Goal: Information Seeking & Learning: Learn about a topic

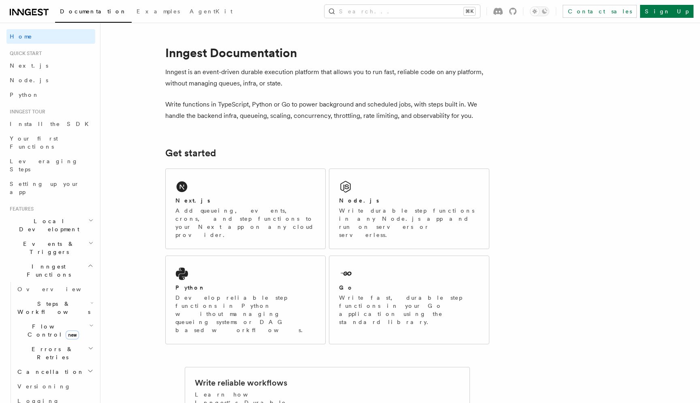
click at [76, 237] on h2 "Events & Triggers" at bounding box center [50, 248] width 89 height 23
click at [72, 287] on link "Sending events" at bounding box center [54, 298] width 81 height 23
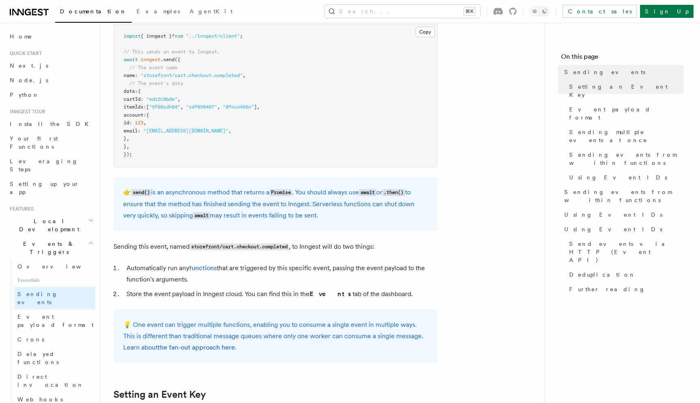
scroll to position [260, 0]
click at [208, 266] on link "functions" at bounding box center [203, 268] width 28 height 8
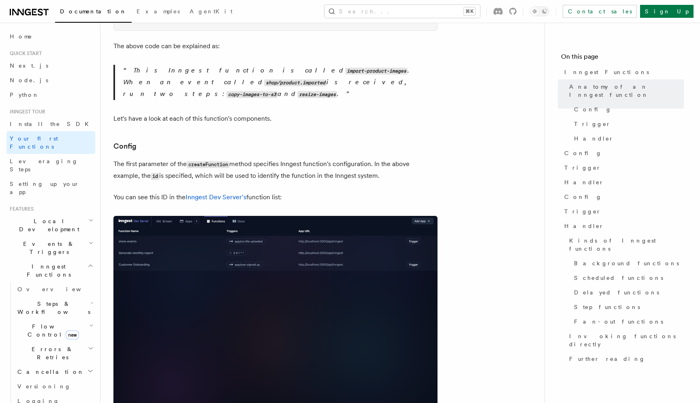
scroll to position [389, 0]
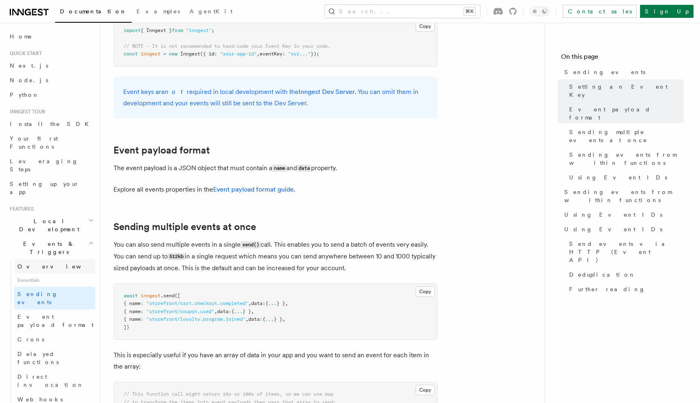
click at [72, 259] on link "Overview" at bounding box center [54, 266] width 81 height 15
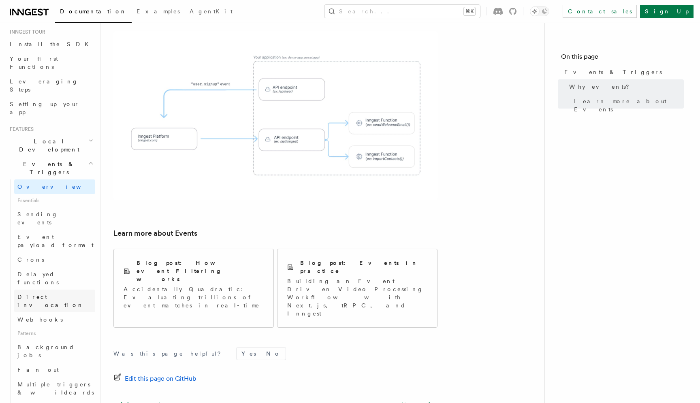
scroll to position [65, 0]
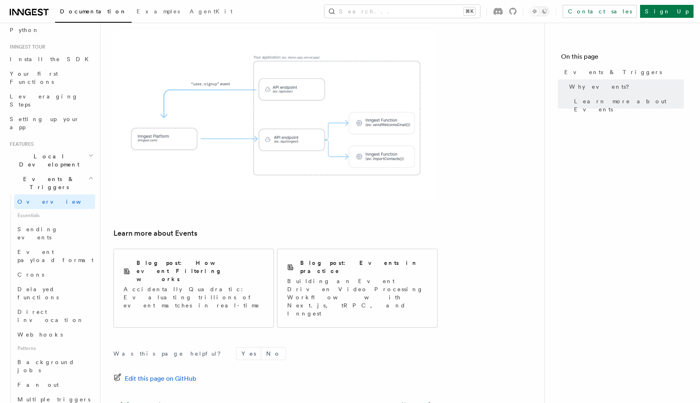
click at [62, 149] on h2 "Local Development" at bounding box center [50, 160] width 89 height 23
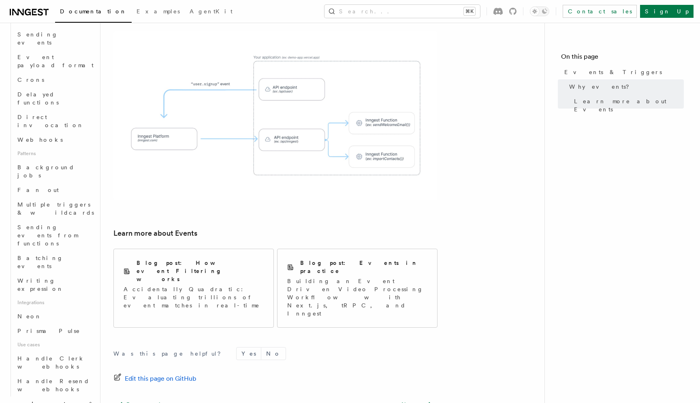
scroll to position [337, 0]
click at [50, 395] on span "Inngest Functions" at bounding box center [46, 403] width 81 height 16
click at [51, 395] on span "Inngest Functions" at bounding box center [46, 403] width 81 height 16
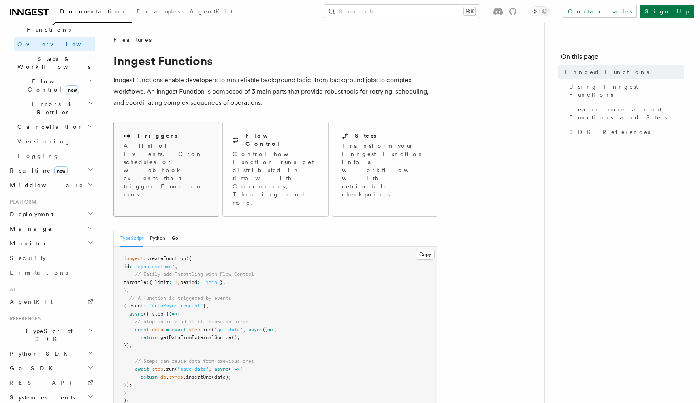
click at [183, 154] on p "A list of Events, Cron schedules or webhook events that trigger Function runs." at bounding box center [166, 170] width 85 height 57
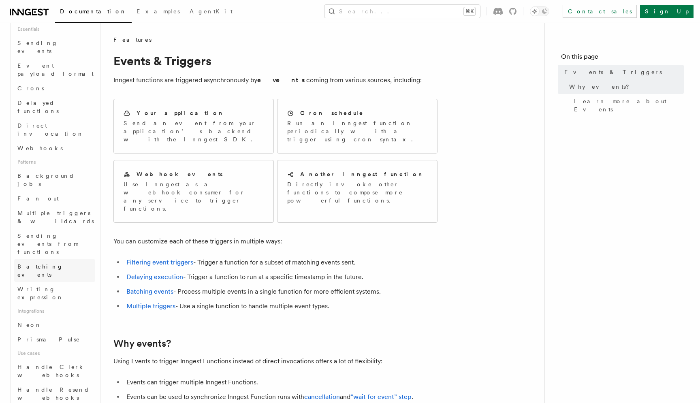
scroll to position [252, 0]
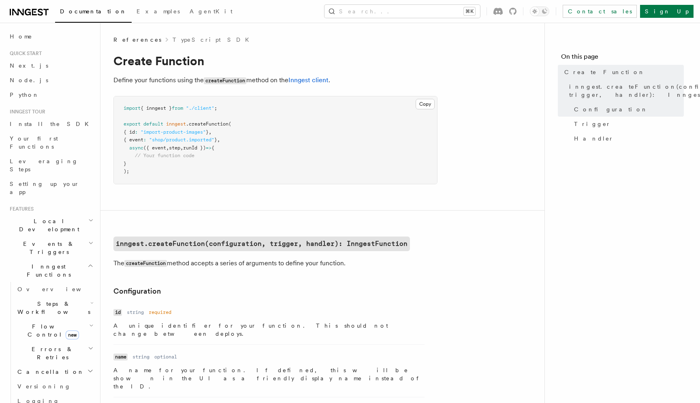
scroll to position [3, 0]
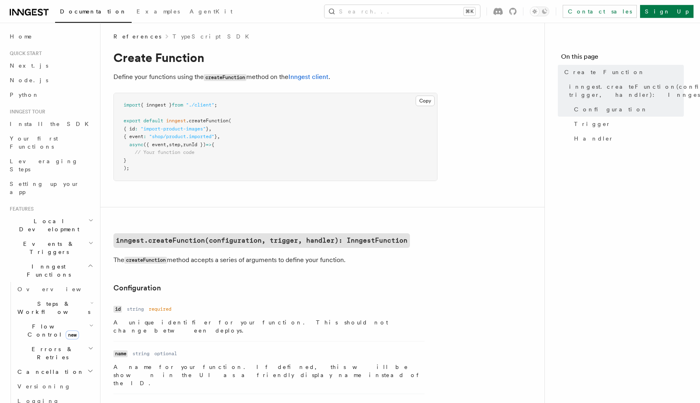
click at [129, 34] on span "References" at bounding box center [137, 36] width 48 height 8
click at [140, 33] on span "References" at bounding box center [137, 36] width 48 height 8
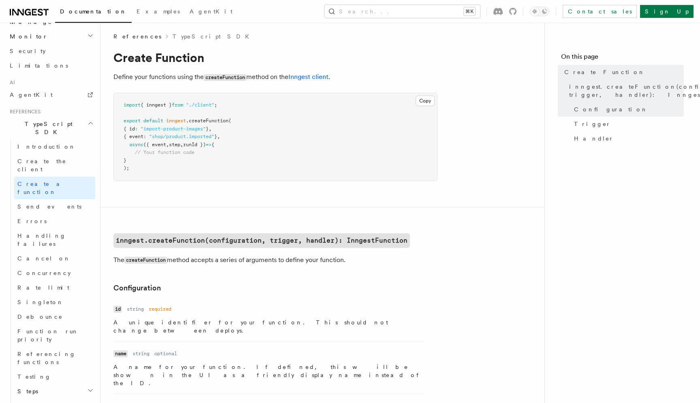
scroll to position [451, 0]
click at [40, 205] on span "Send events" at bounding box center [49, 208] width 64 height 6
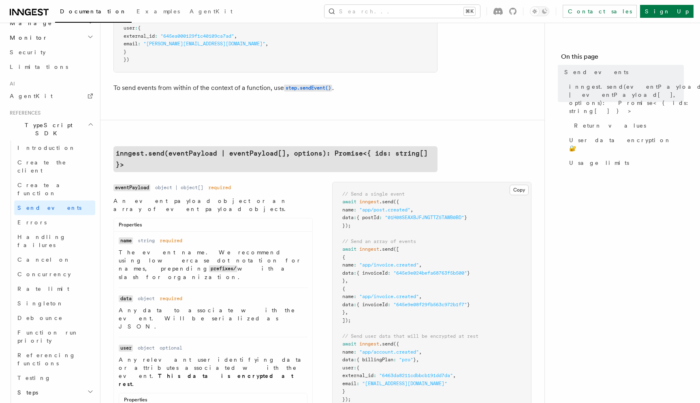
scroll to position [144, 0]
click at [47, 182] on span "Create a function" at bounding box center [41, 189] width 48 height 15
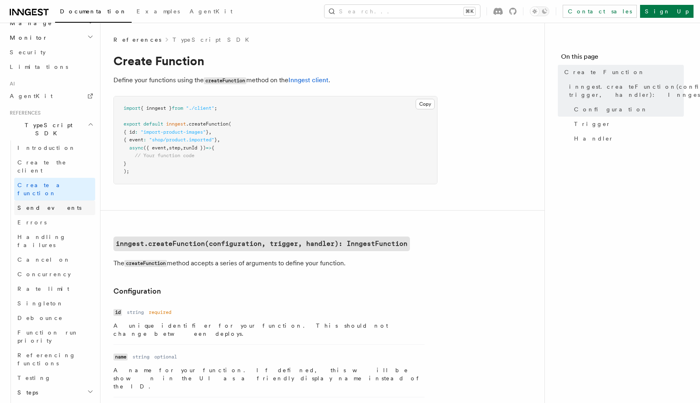
click at [47, 200] on link "Send events" at bounding box center [54, 207] width 81 height 15
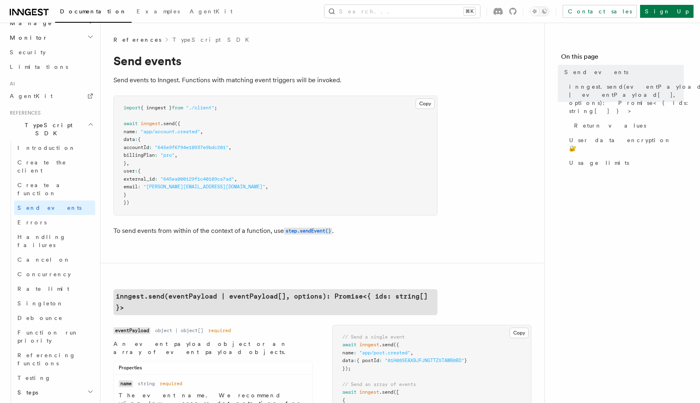
click at [403, 121] on pre "import { inngest } from "./client" ; await inngest .send ({ name : "app/account…" at bounding box center [275, 155] width 323 height 119
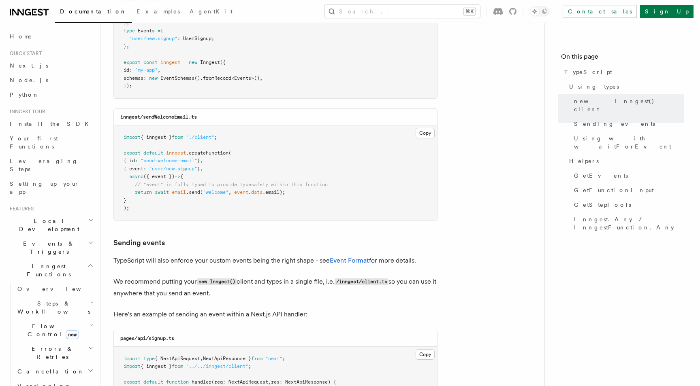
scroll to position [620, 0]
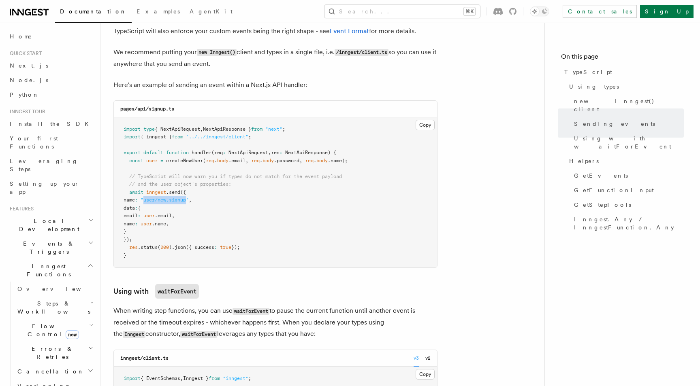
drag, startPoint x: 198, startPoint y: 201, endPoint x: 156, endPoint y: 203, distance: 43.0
click at [156, 203] on span ""user/new.signup"" at bounding box center [165, 200] width 48 height 6
copy span "user/new.signup"
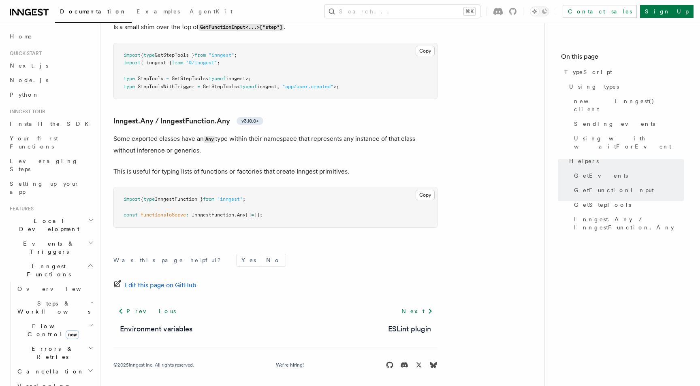
scroll to position [1924, 0]
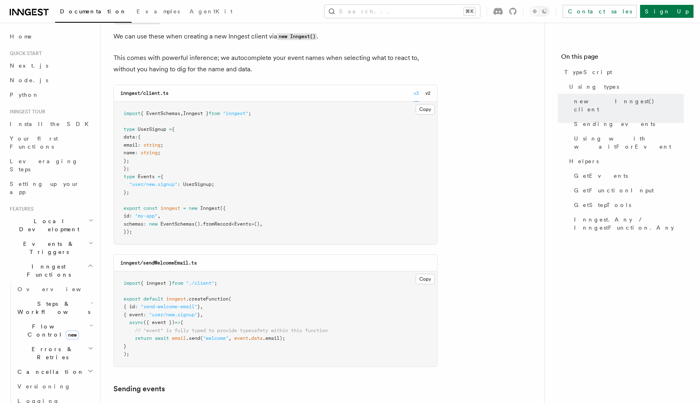
scroll to position [245, 0]
click at [43, 140] on span "Your first Functions" at bounding box center [34, 142] width 48 height 15
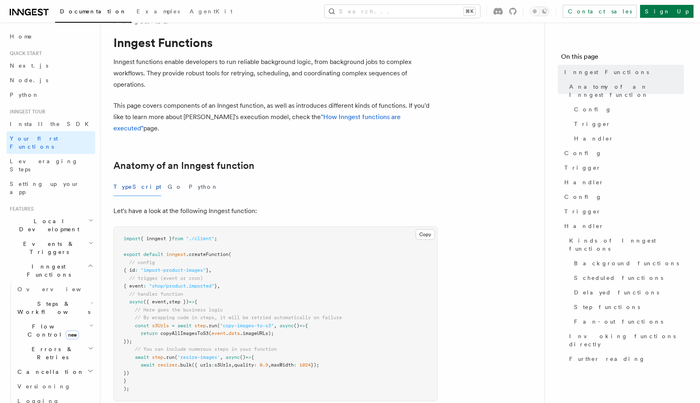
scroll to position [20, 0]
drag, startPoint x: 177, startPoint y: 258, endPoint x: 215, endPoint y: 258, distance: 38.5
click at [211, 266] on span "{ id : "import-product-images" } ," at bounding box center [168, 269] width 88 height 6
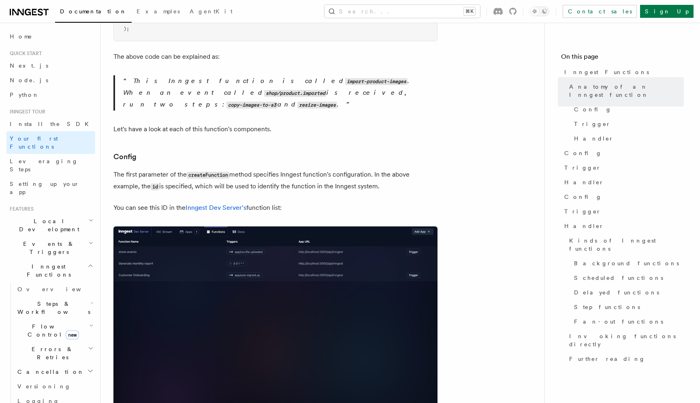
scroll to position [379, 0]
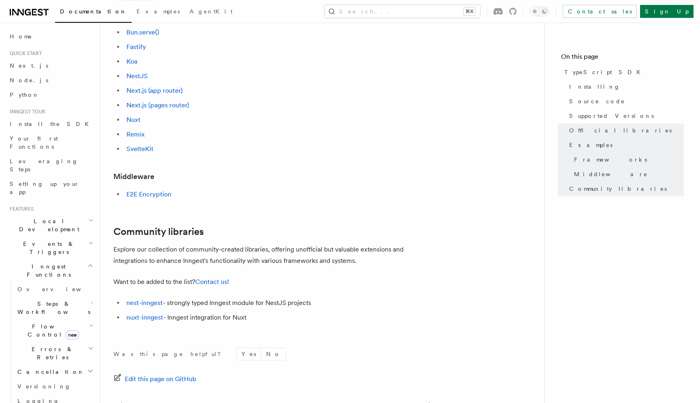
scroll to position [484, 0]
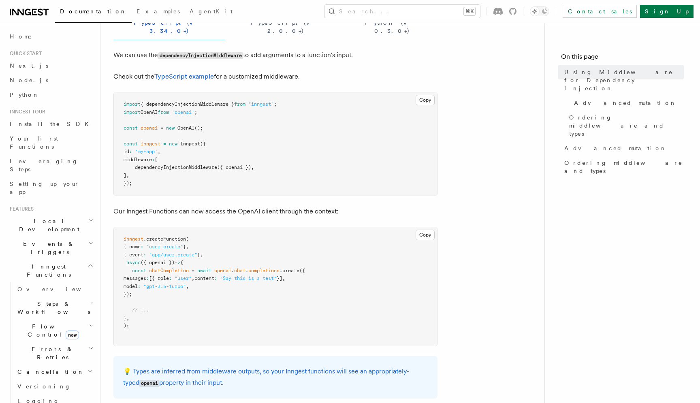
scroll to position [185, 0]
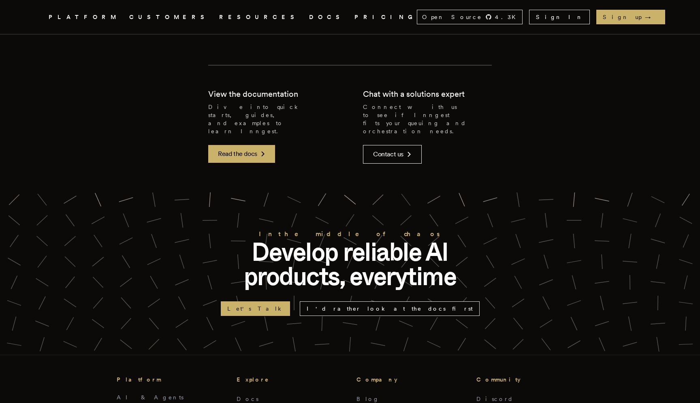
scroll to position [995, 0]
